Goal: Information Seeking & Learning: Find specific page/section

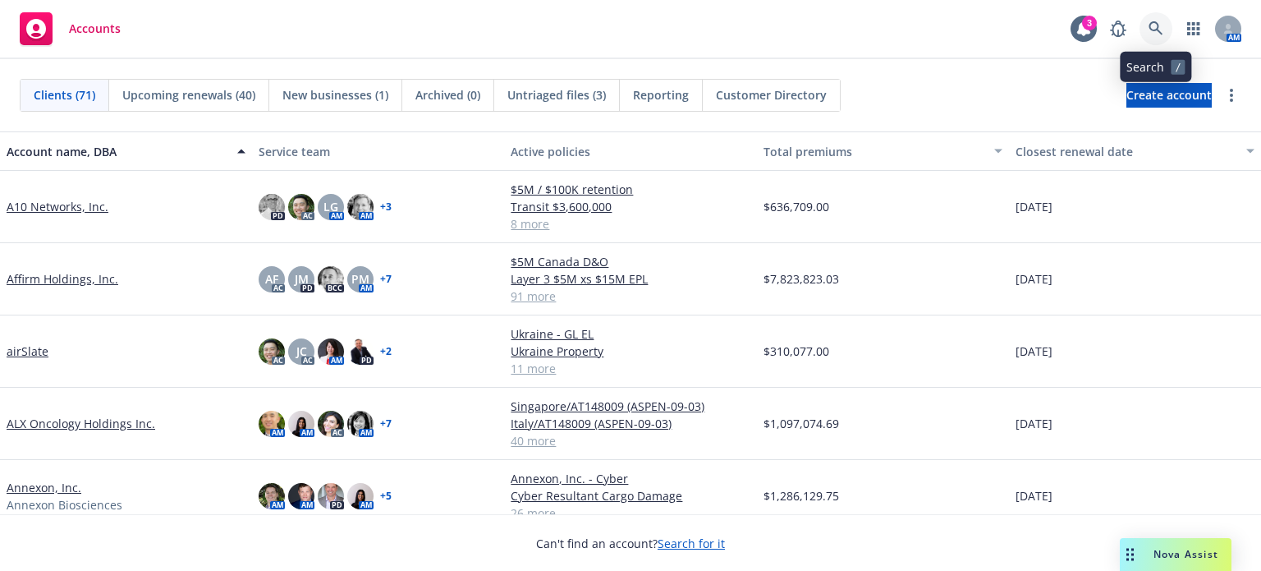
click at [1156, 24] on icon at bounding box center [1156, 28] width 15 height 15
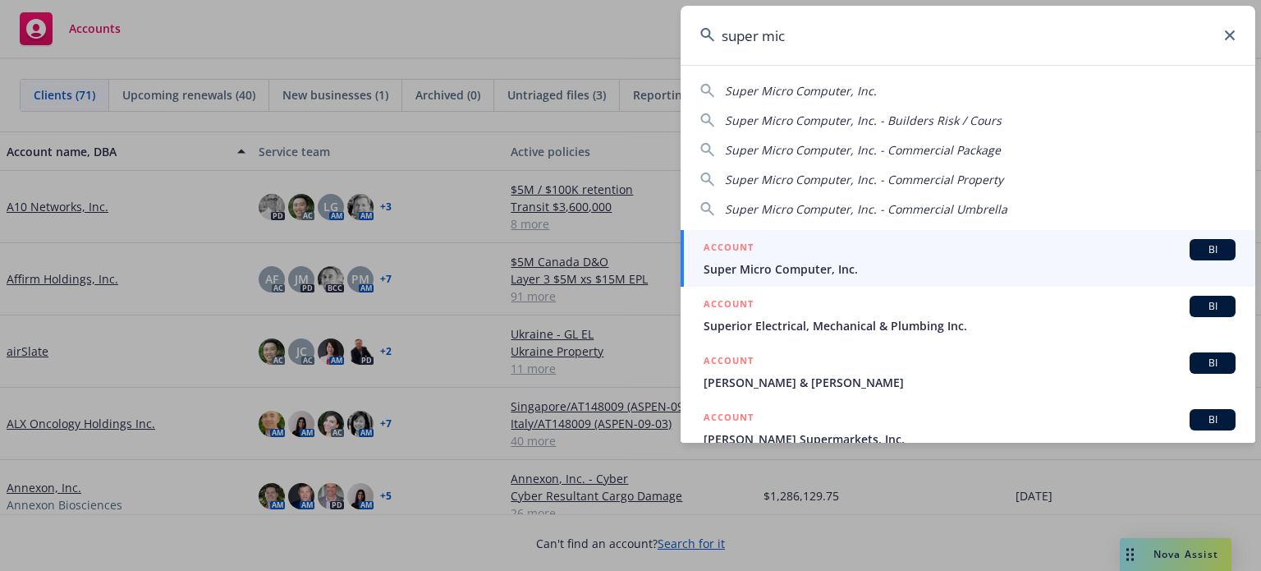
click at [861, 88] on span "Super Micro Computer, Inc." at bounding box center [801, 91] width 152 height 16
type input "Super Micro Computer, Inc."
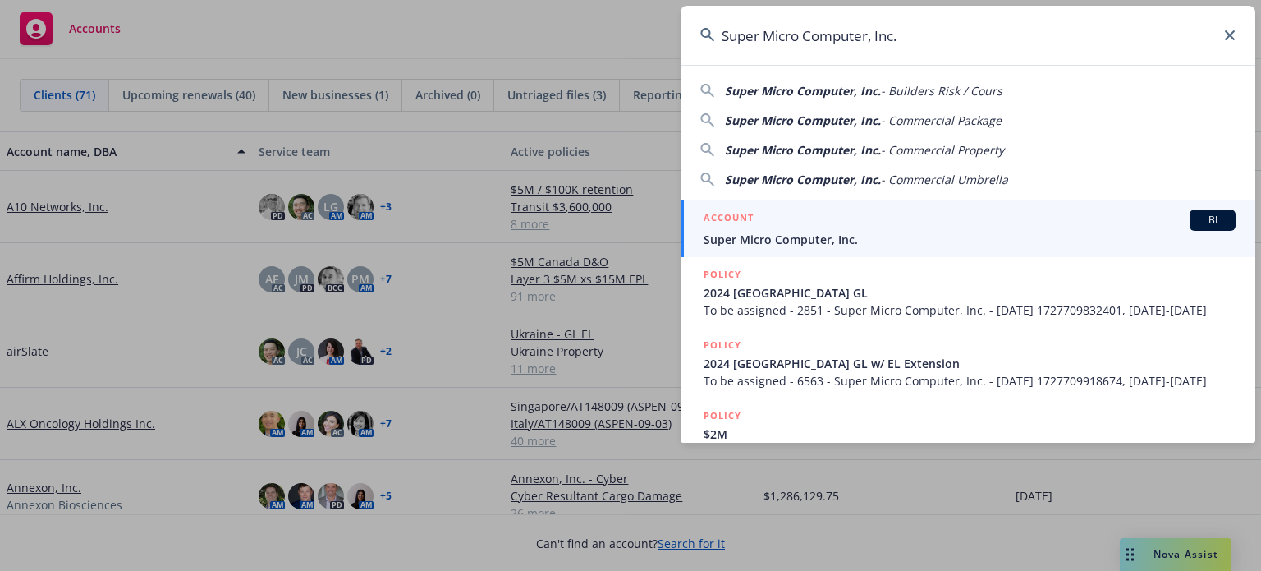
click at [1196, 223] on span "BI" at bounding box center [1212, 220] width 33 height 15
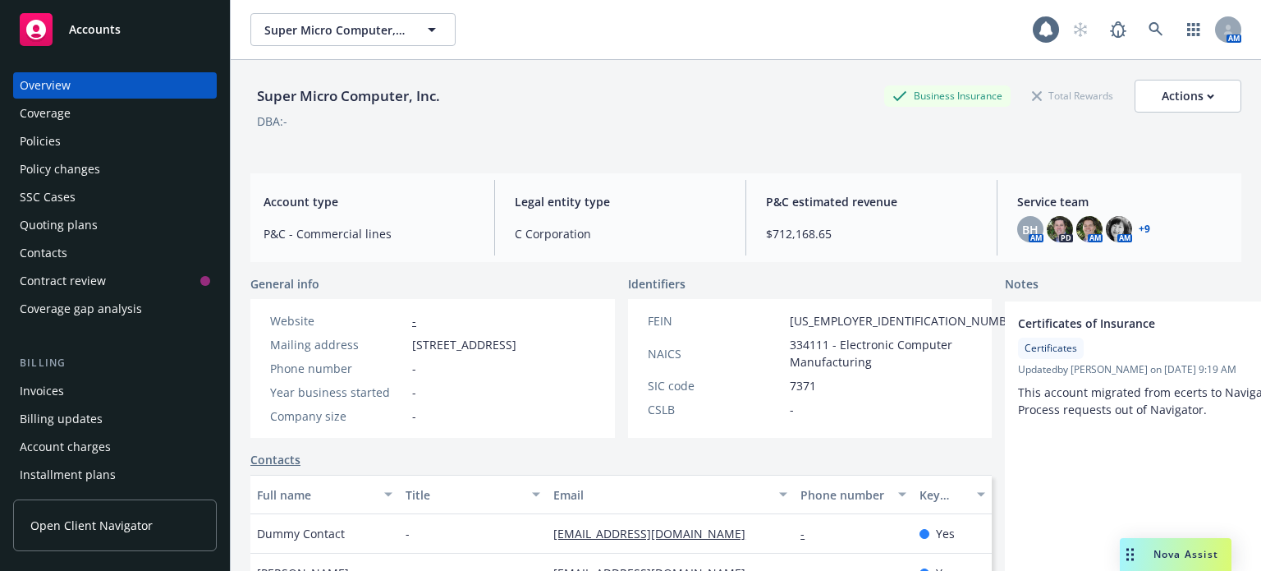
click at [26, 138] on div "Policies" at bounding box center [40, 141] width 41 height 26
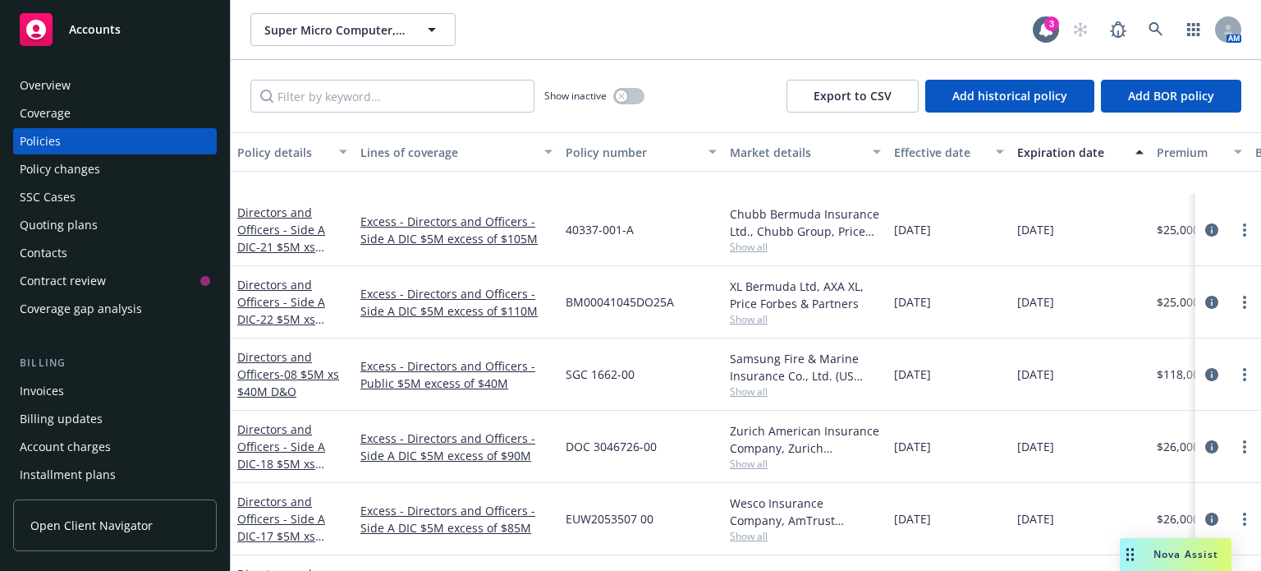
scroll to position [875, 0]
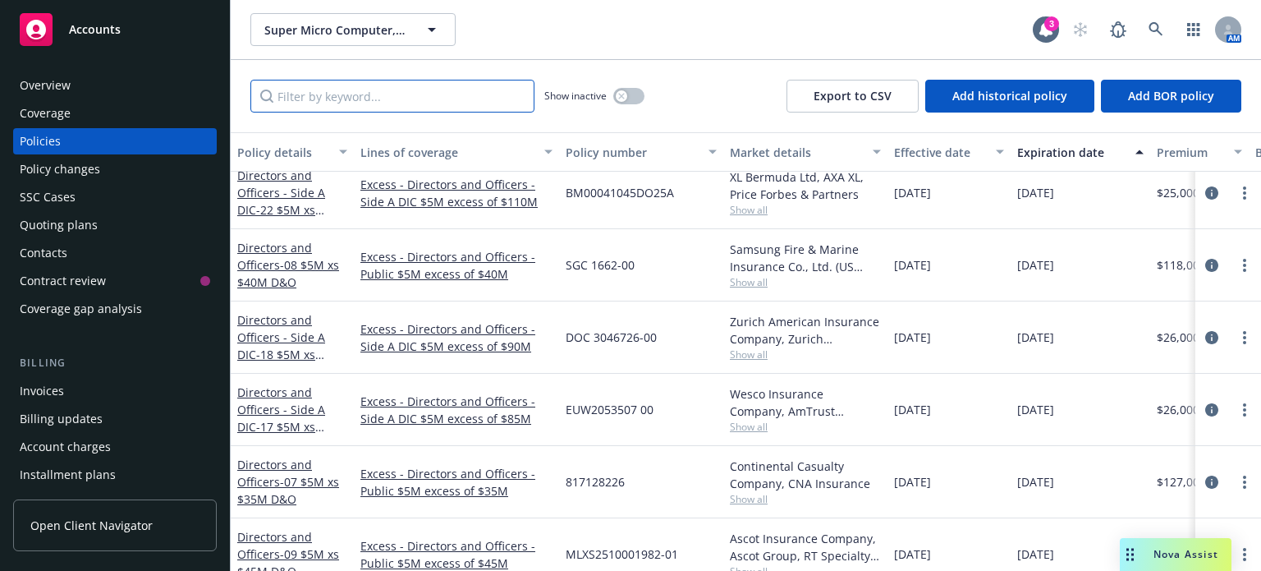
click at [391, 89] on input "Filter by keyword..." at bounding box center [392, 96] width 284 height 33
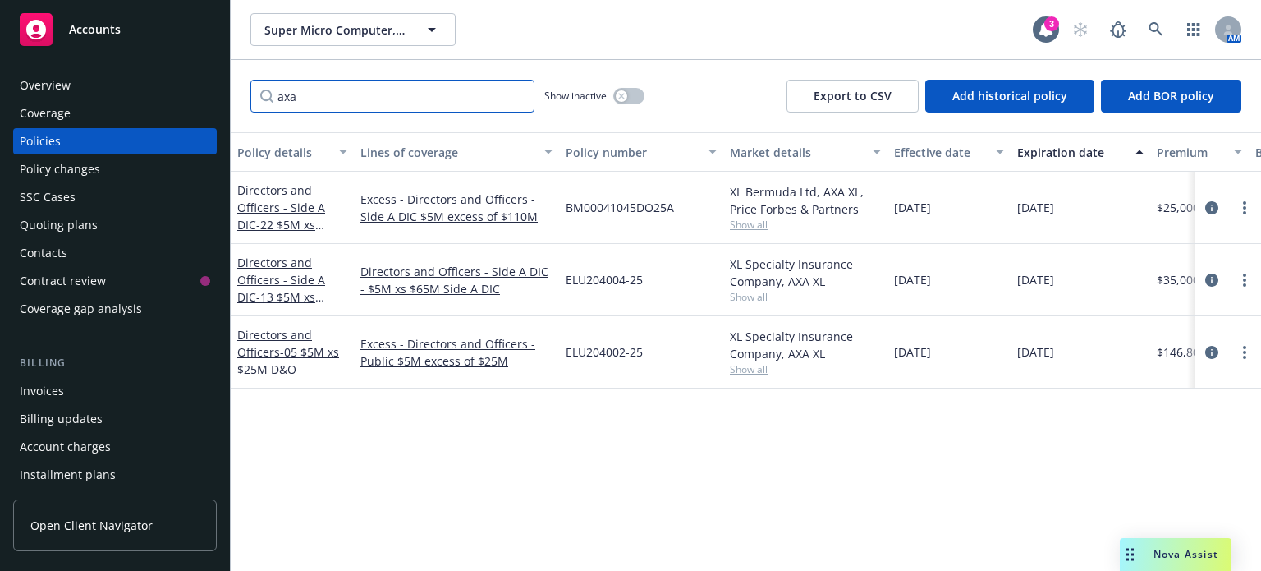
scroll to position [0, 0]
type input "axa"
click at [292, 271] on link "Directors and Officers - Side A DIC - 13 $5M xs $65M Lead Side A DIC" at bounding box center [286, 297] width 98 height 85
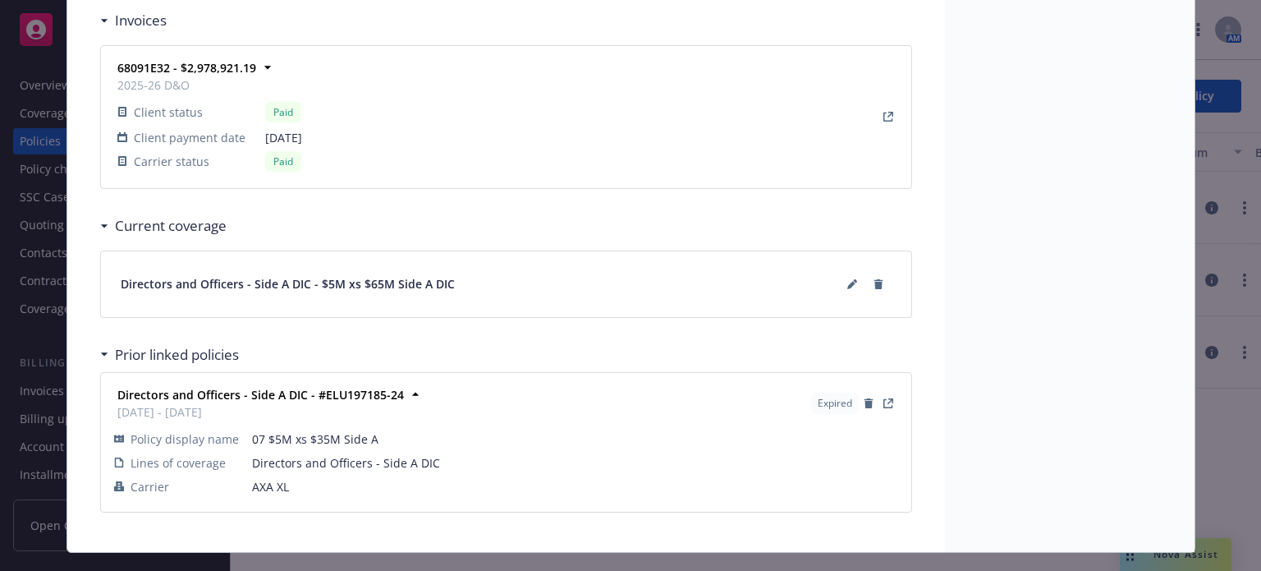
scroll to position [1511, 0]
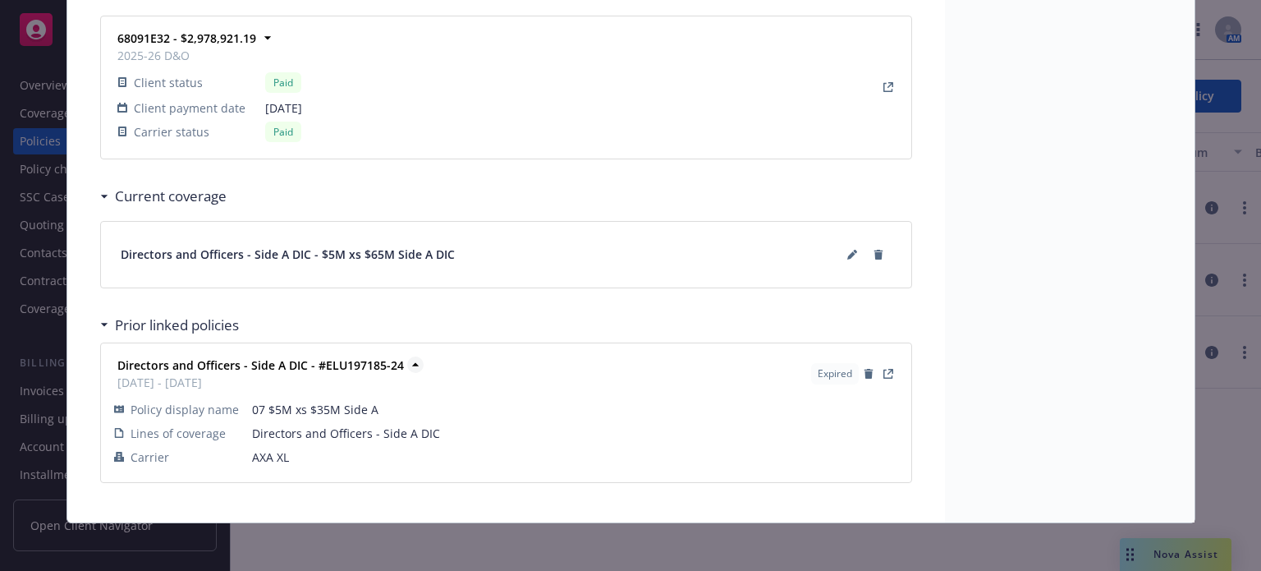
click at [310, 357] on strong "Directors and Officers - Side A DIC - #ELU197185-24" at bounding box center [260, 365] width 287 height 16
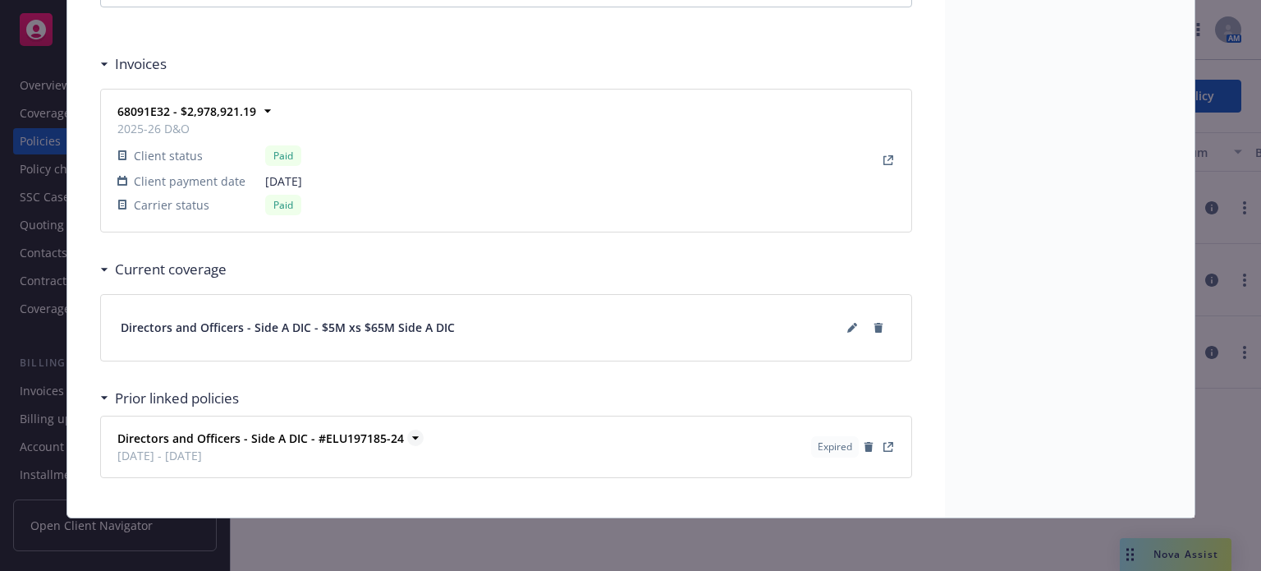
scroll to position [1433, 0]
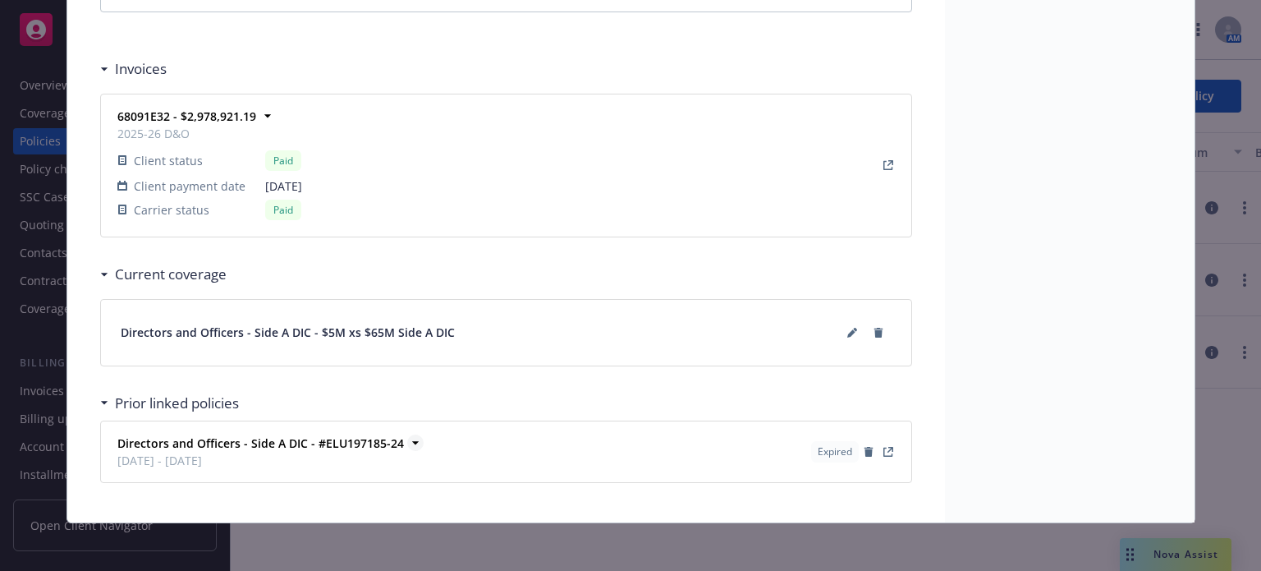
click at [348, 436] on strong "Directors and Officers - Side A DIC - #ELU197185-24" at bounding box center [260, 443] width 287 height 16
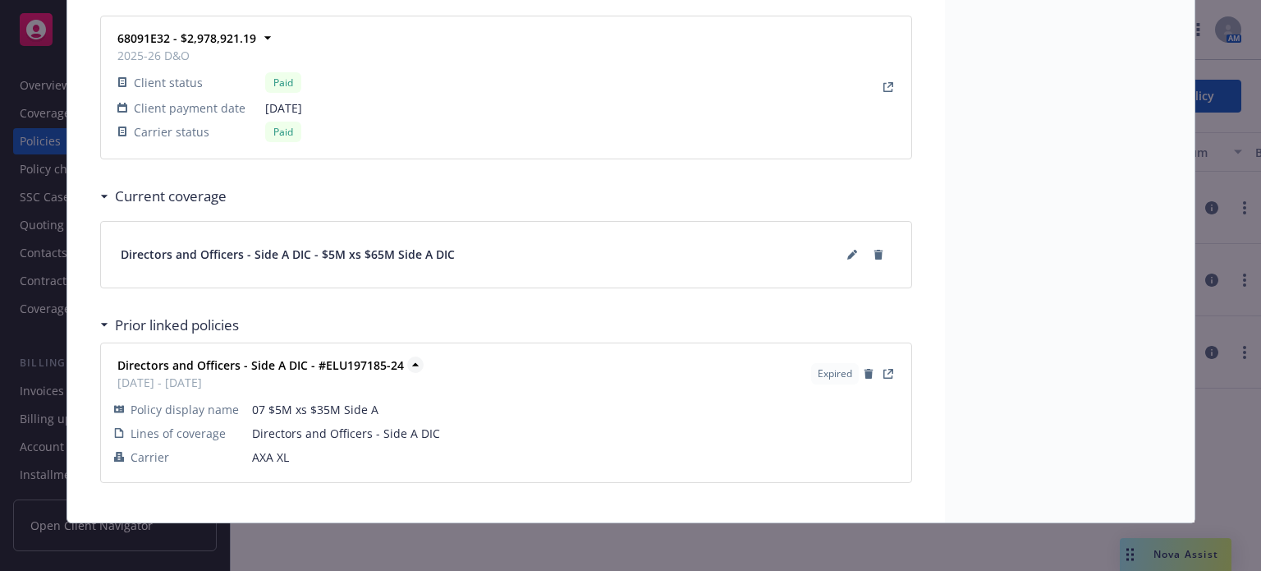
scroll to position [1511, 0]
click at [884, 370] on icon "View Policy" at bounding box center [889, 374] width 10 height 10
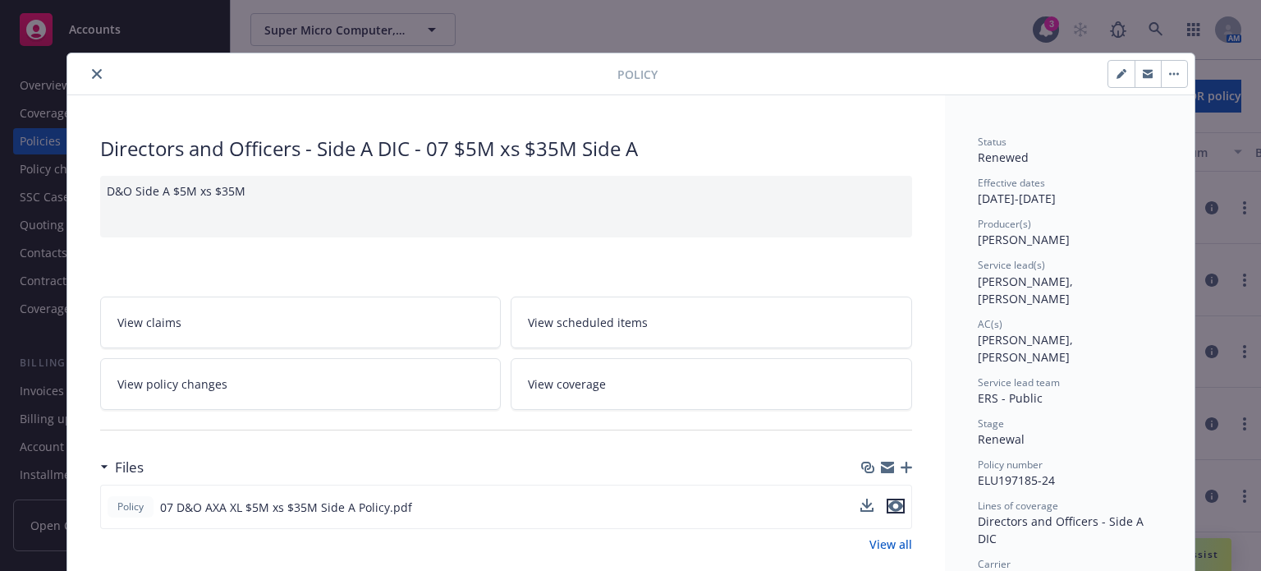
click at [888, 504] on icon "preview file" at bounding box center [895, 505] width 15 height 11
